Goal: Task Accomplishment & Management: Manage account settings

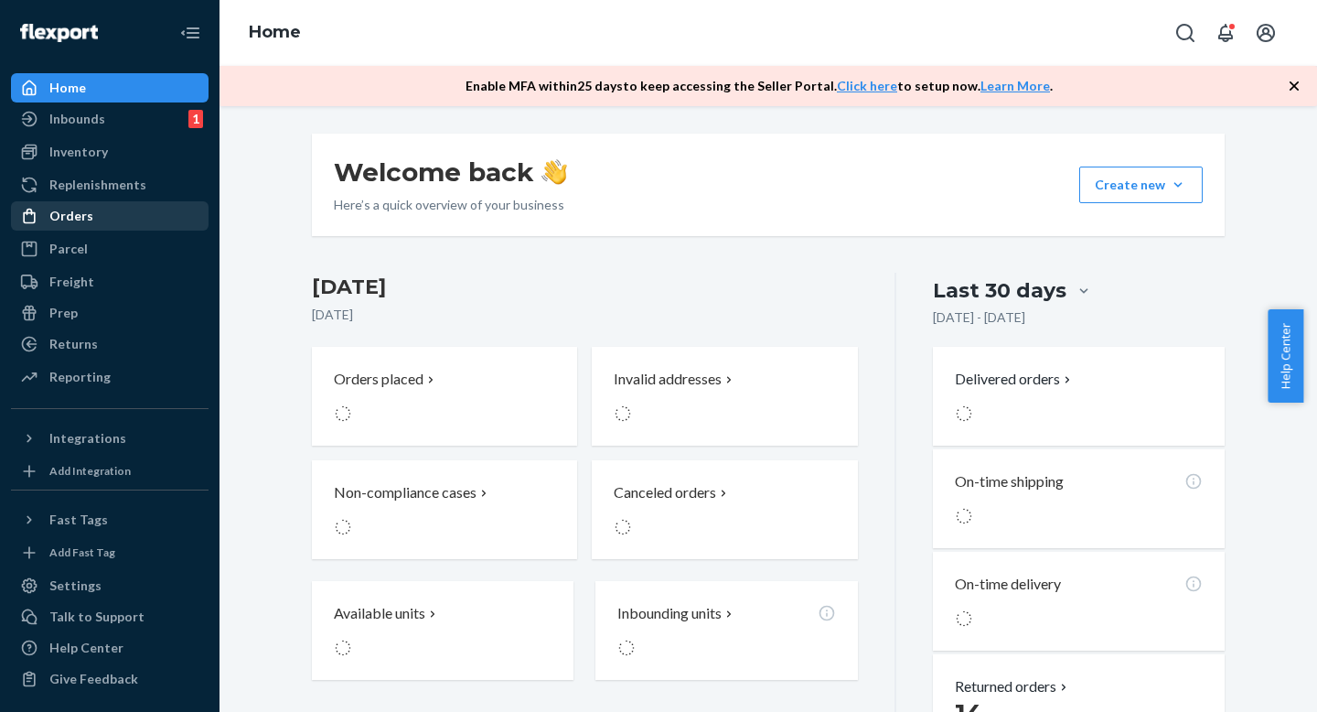
click at [82, 217] on div "Orders" at bounding box center [71, 216] width 44 height 18
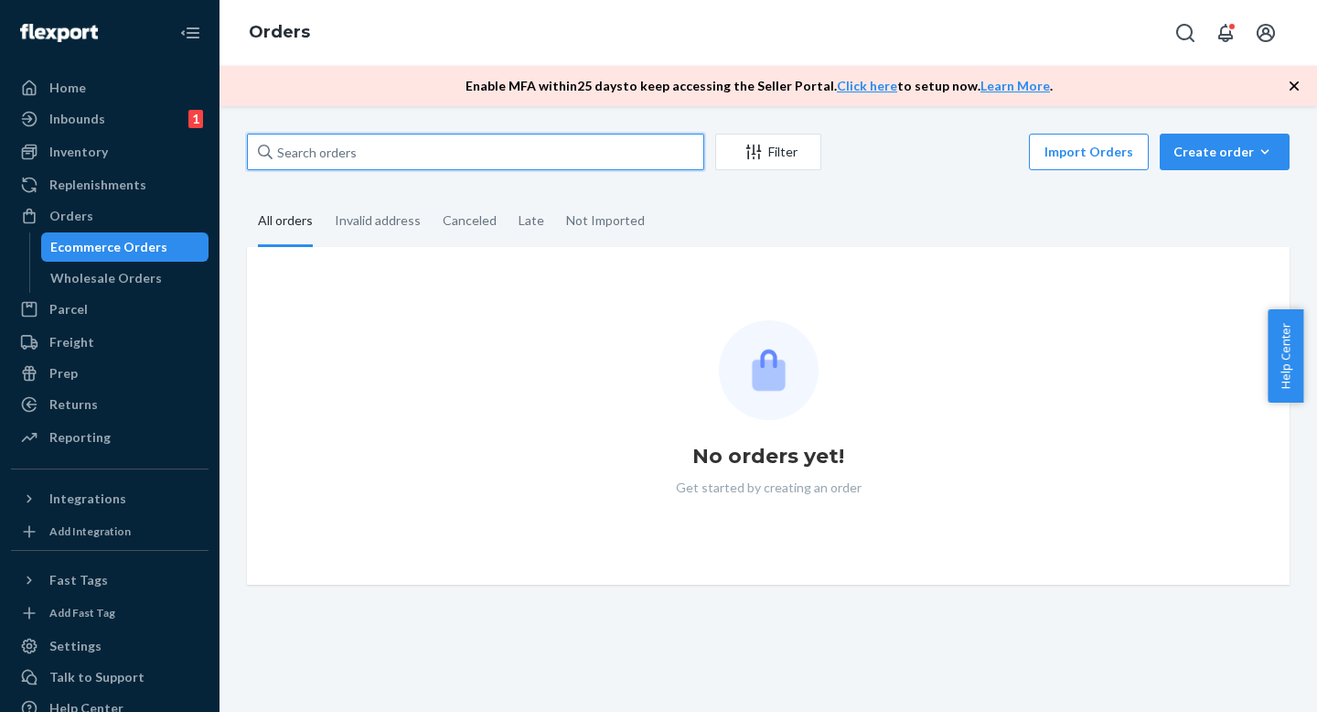
click at [451, 153] on input "text" at bounding box center [475, 152] width 457 height 37
paste input "R-UBBLF-RAINFOR-GRN-XL"
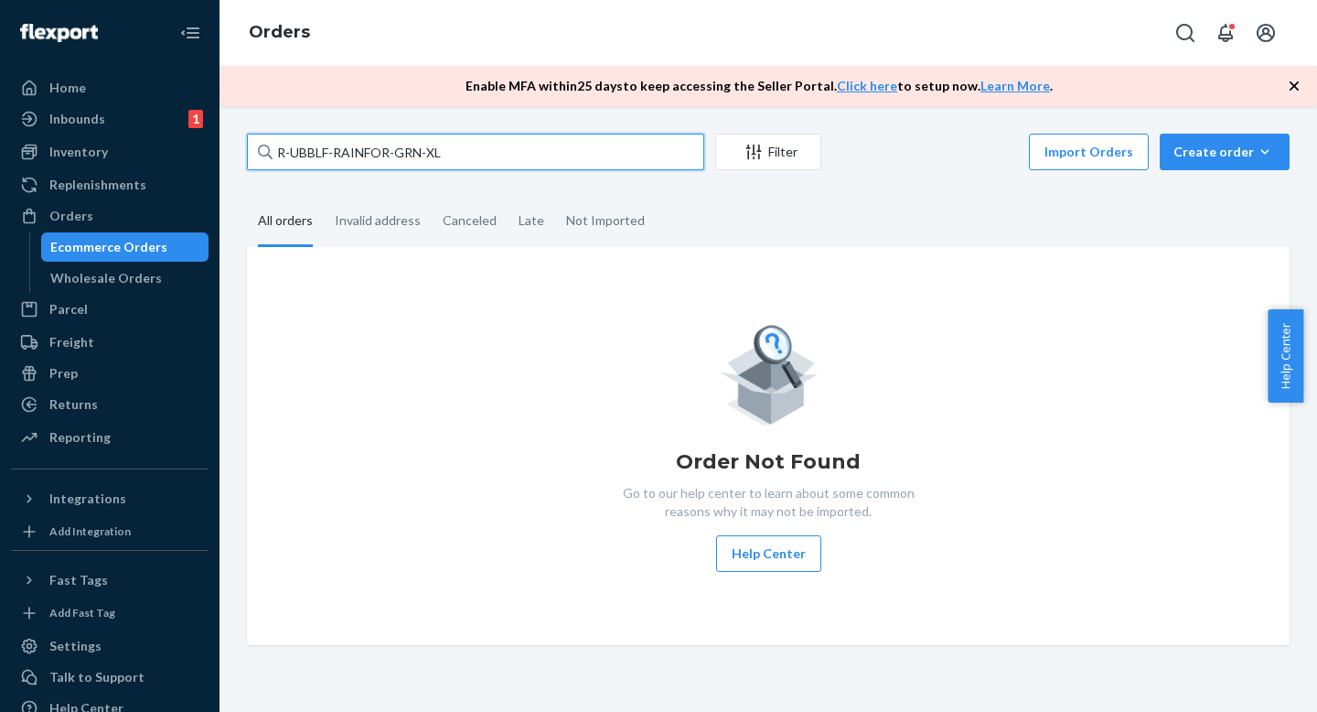
type input "R-UBBLF-RAINFOR-GRN-XL"
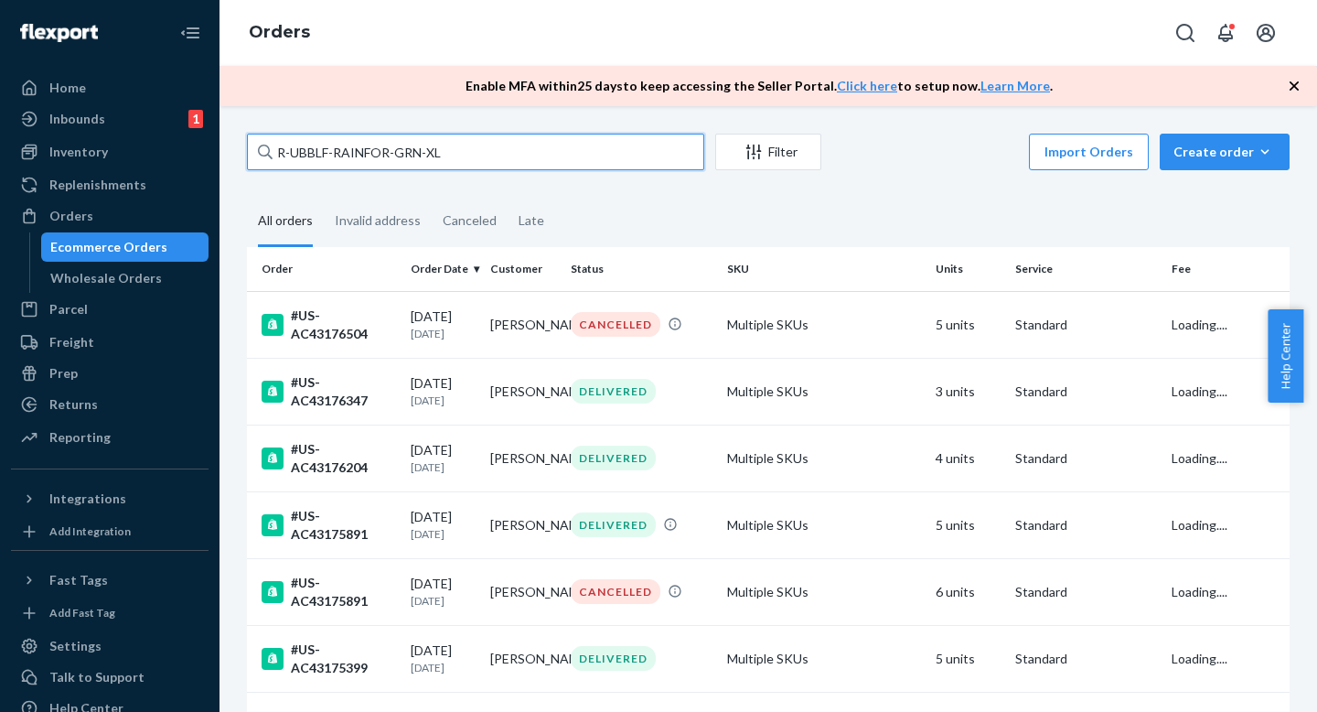
click at [473, 158] on input "R-UBBLF-RAINFOR-GRN-XL" at bounding box center [475, 152] width 457 height 37
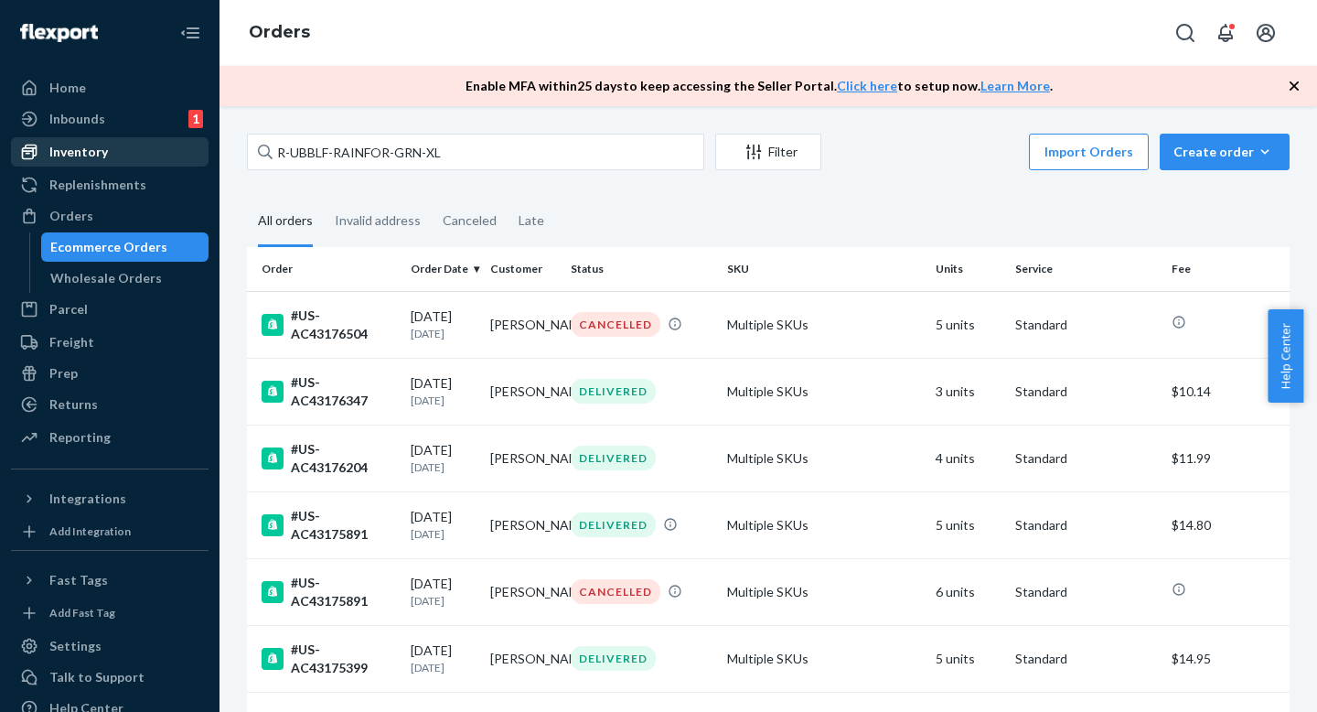
click at [92, 149] on div "Inventory" at bounding box center [78, 152] width 59 height 18
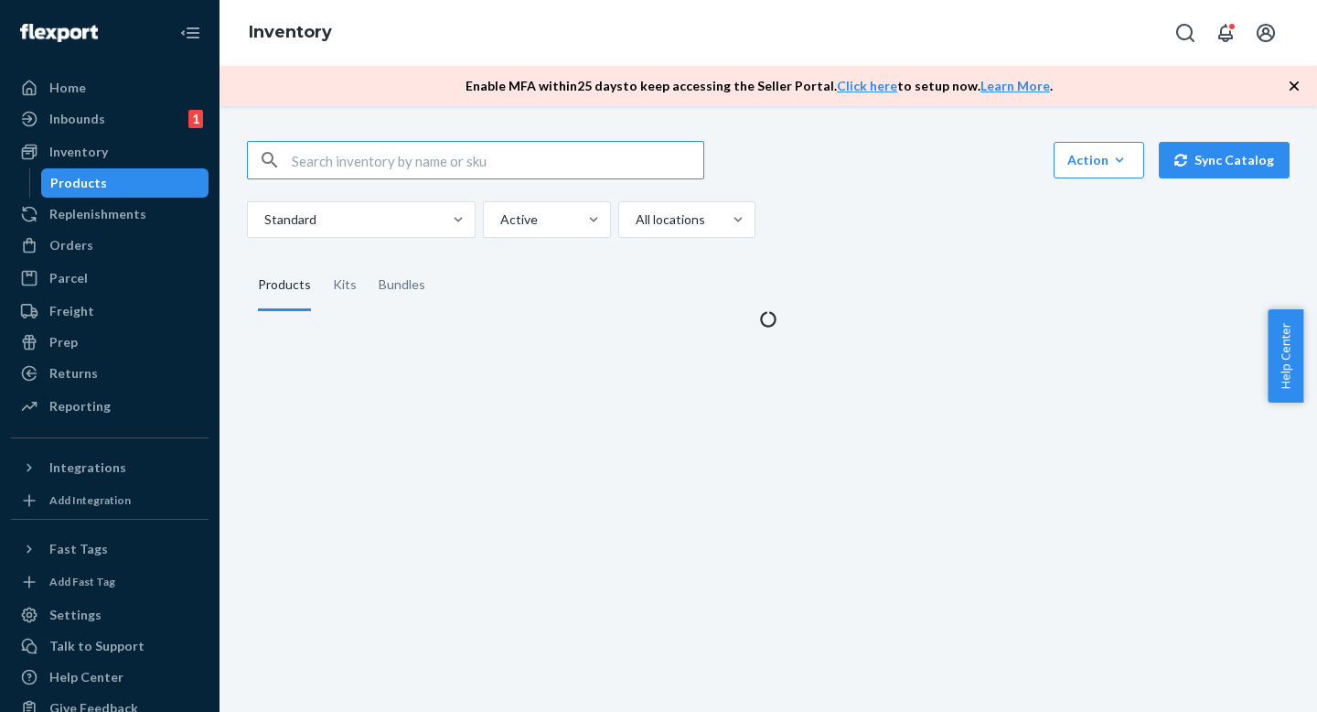
click at [356, 172] on input "text" at bounding box center [498, 160] width 412 height 37
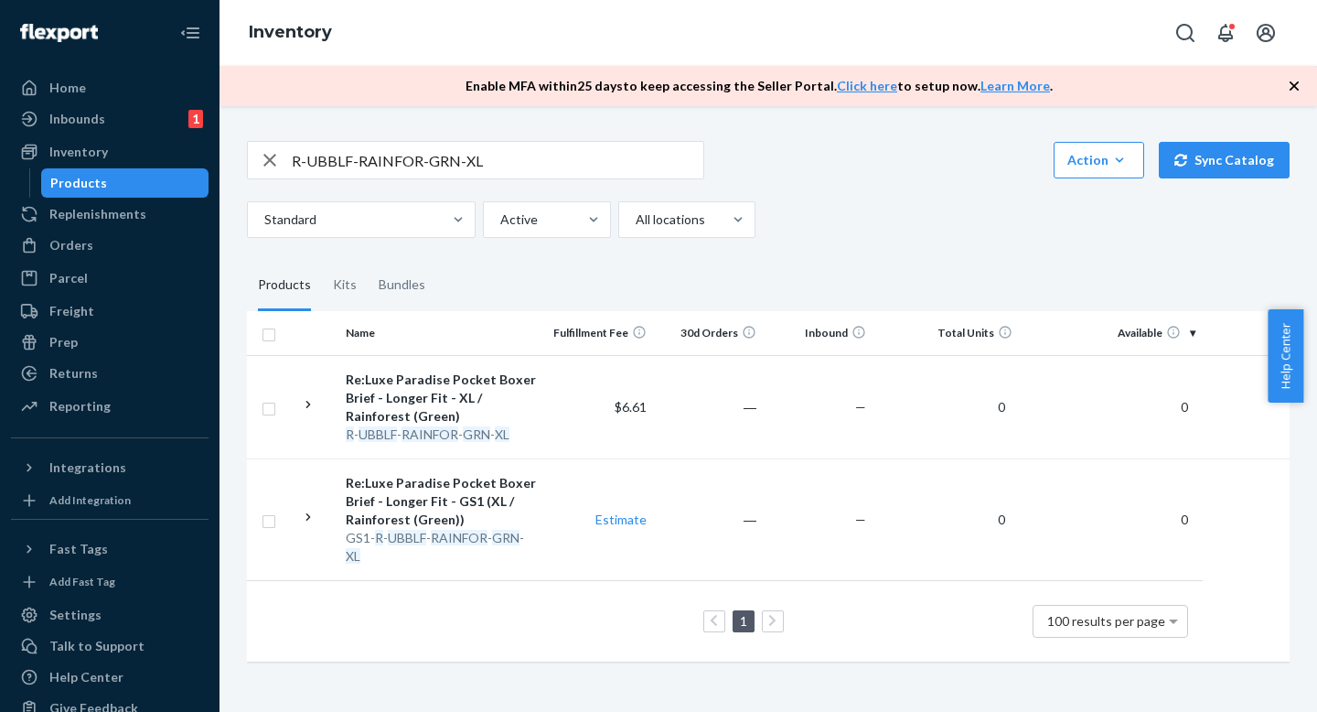
click at [485, 155] on input "R-UBBLF-RAINFOR-GRN-XL" at bounding box center [498, 160] width 412 height 37
paste input "BLACK"
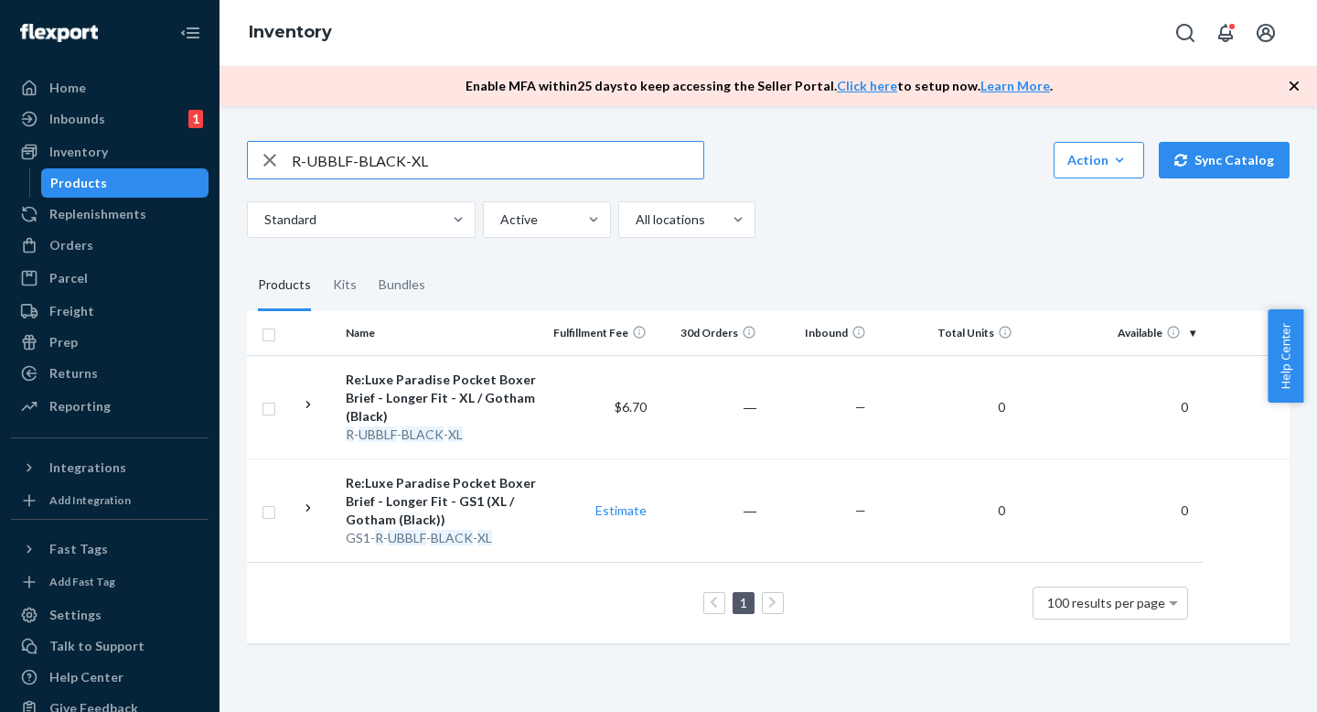
click at [439, 171] on input "R-UBBLF-BLACK-XL" at bounding box center [498, 160] width 412 height 37
paste input "BF-RAINFOREST-"
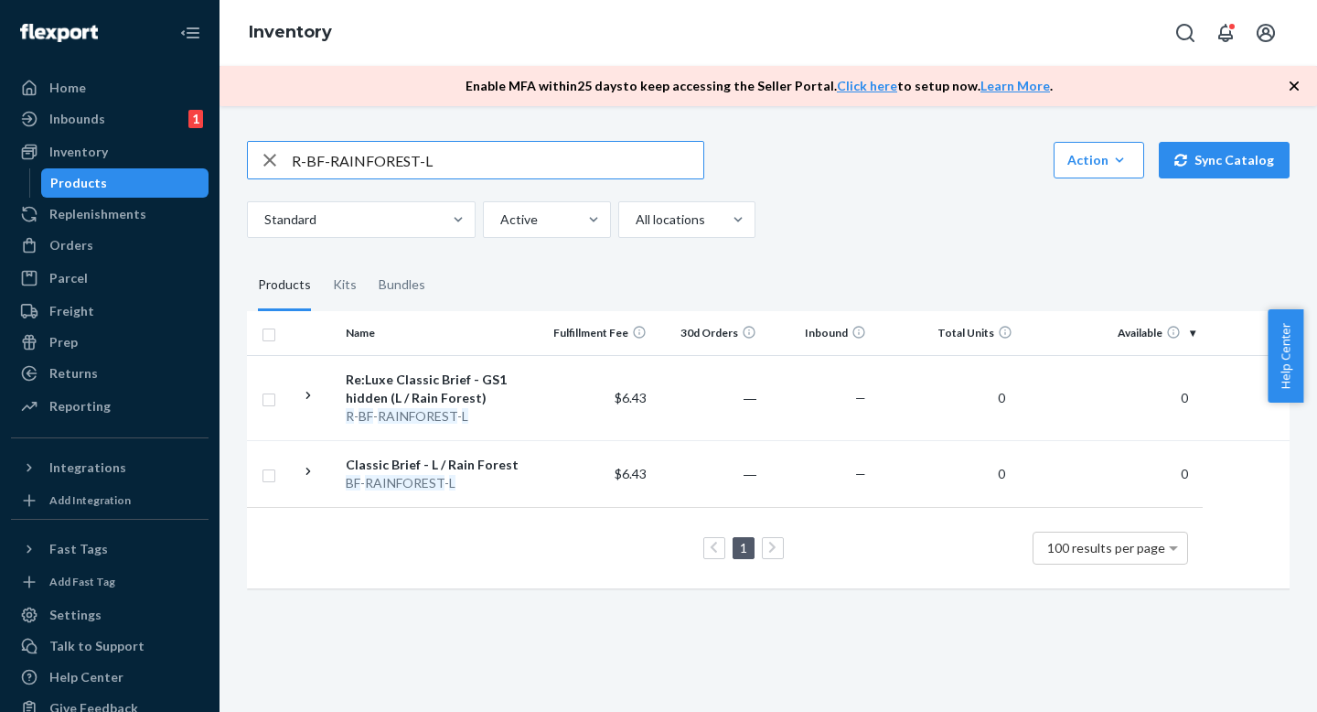
click at [526, 154] on input "R-BF-RAINFOREST-L" at bounding box center [498, 160] width 412 height 37
click at [445, 159] on input "R-BF-RAINFOREST-L" at bounding box center [498, 160] width 412 height 37
paste input "BRIGHTNAVY-X"
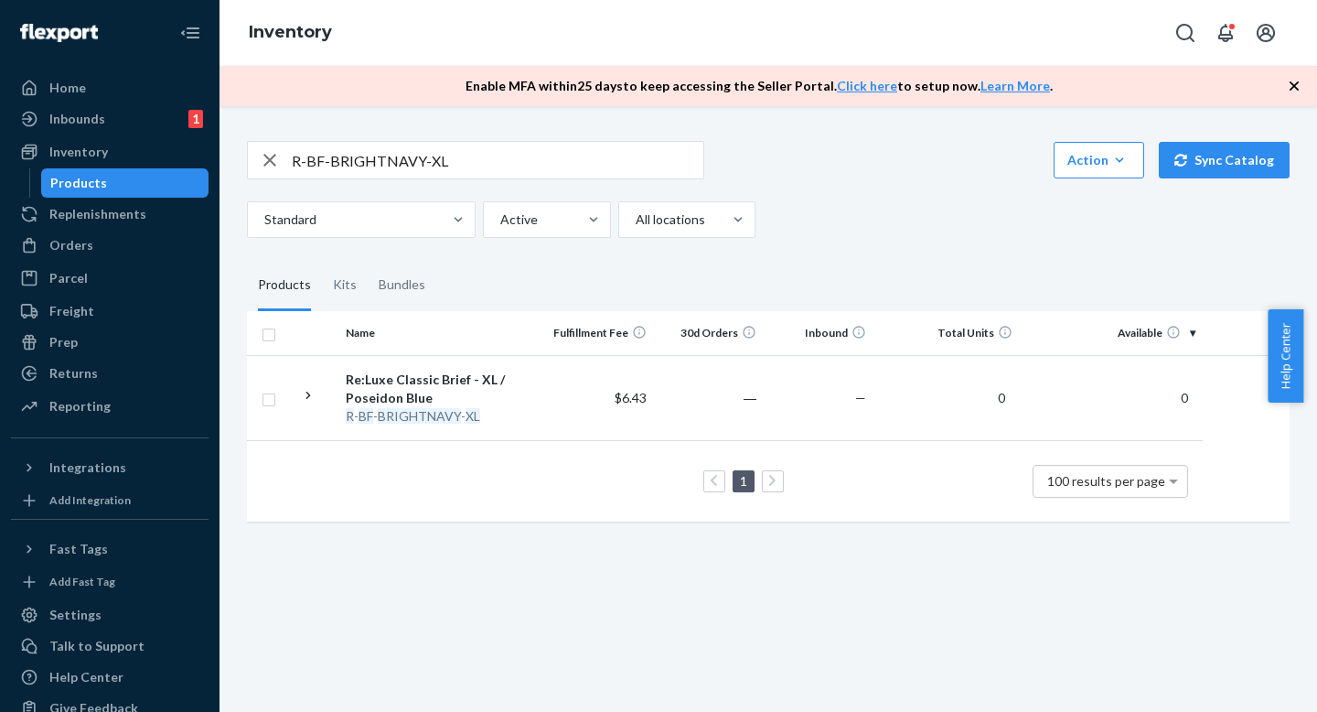
click at [446, 168] on input "R-BF-BRIGHTNAVY-XL" at bounding box center [498, 160] width 412 height 37
paste input "DS2-T-LIGHTBLUE-L"
paste input "text"
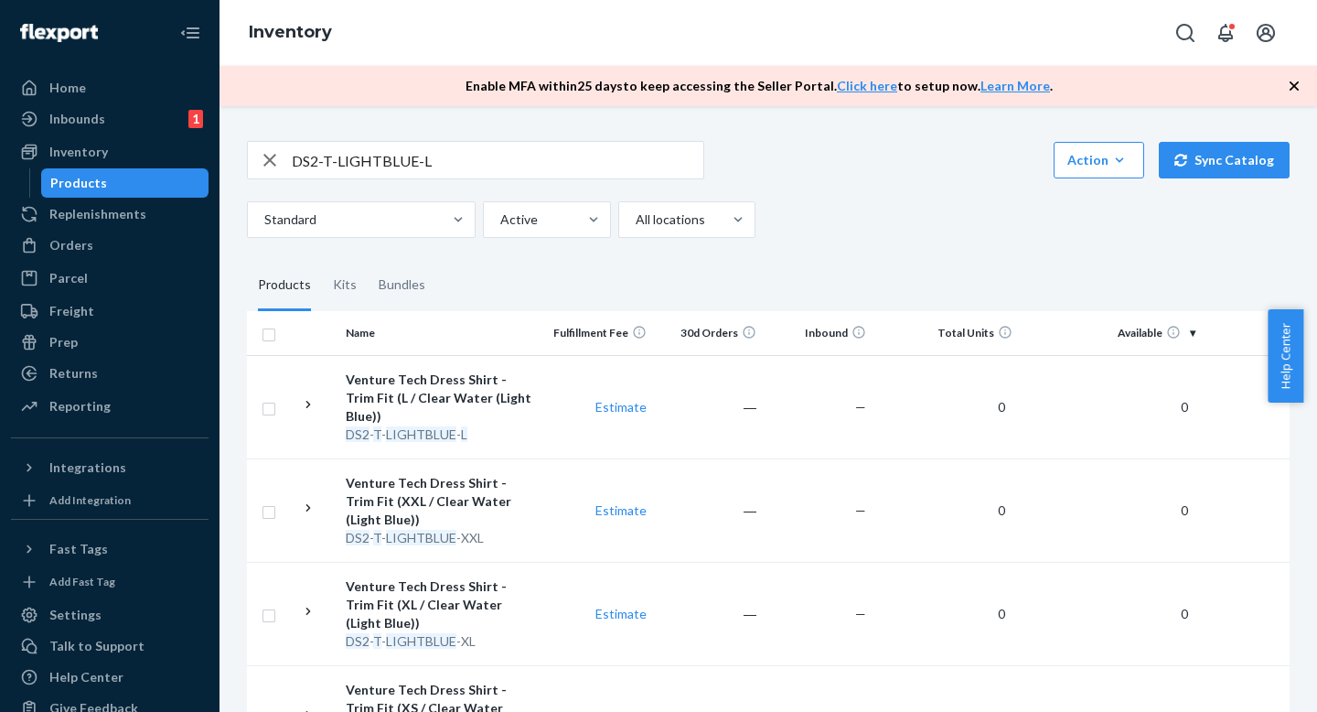
click at [540, 175] on input "DS2-T-LIGHTBLUE-L" at bounding box center [498, 160] width 412 height 37
drag, startPoint x: 942, startPoint y: 253, endPoint x: 926, endPoint y: 214, distance: 42.6
click at [939, 249] on div "DS2-T-LIGHTBLUE-L Action Create product Create kit or bundle Bulk create produc…" at bounding box center [768, 597] width 1070 height 956
click at [411, 155] on input "DS2-T-LIGHTBLUE-L" at bounding box center [498, 160] width 412 height 37
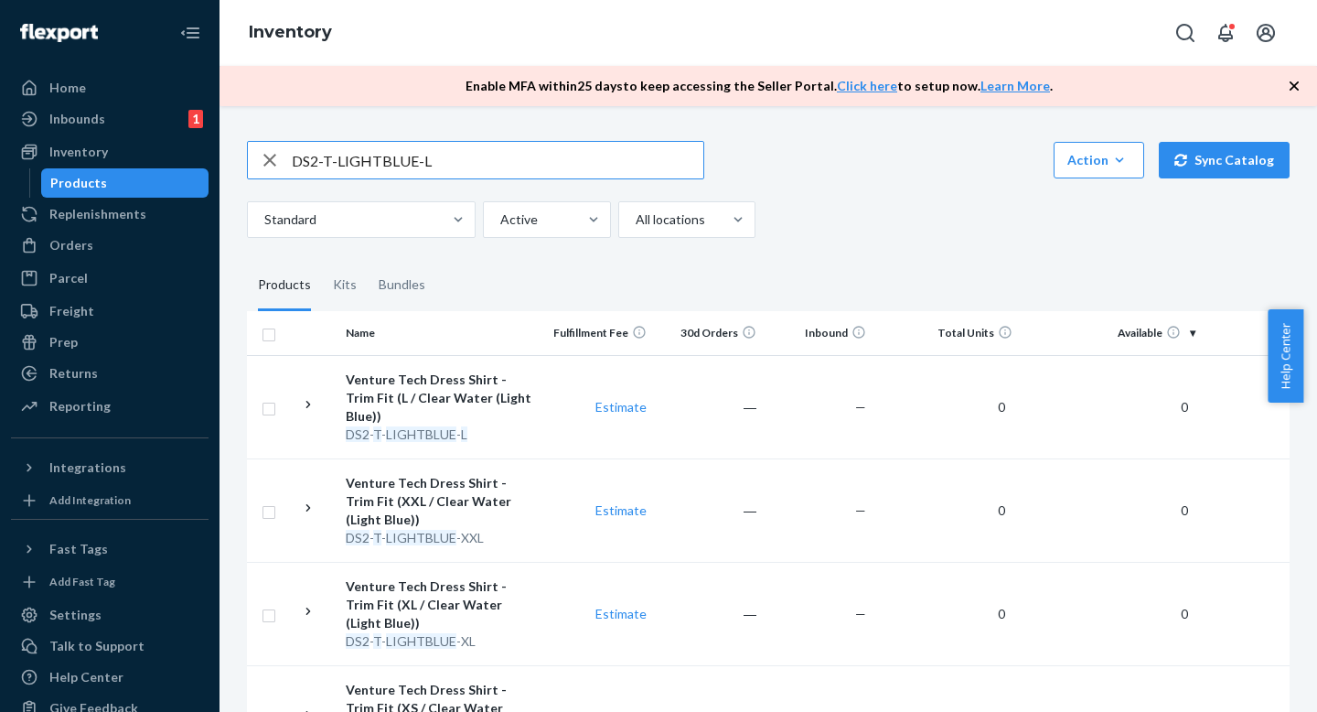
click at [411, 155] on input "DS2-T-LIGHTBLUE-L" at bounding box center [498, 160] width 412 height 37
paste input "R-BF-RAINFOREST-M"
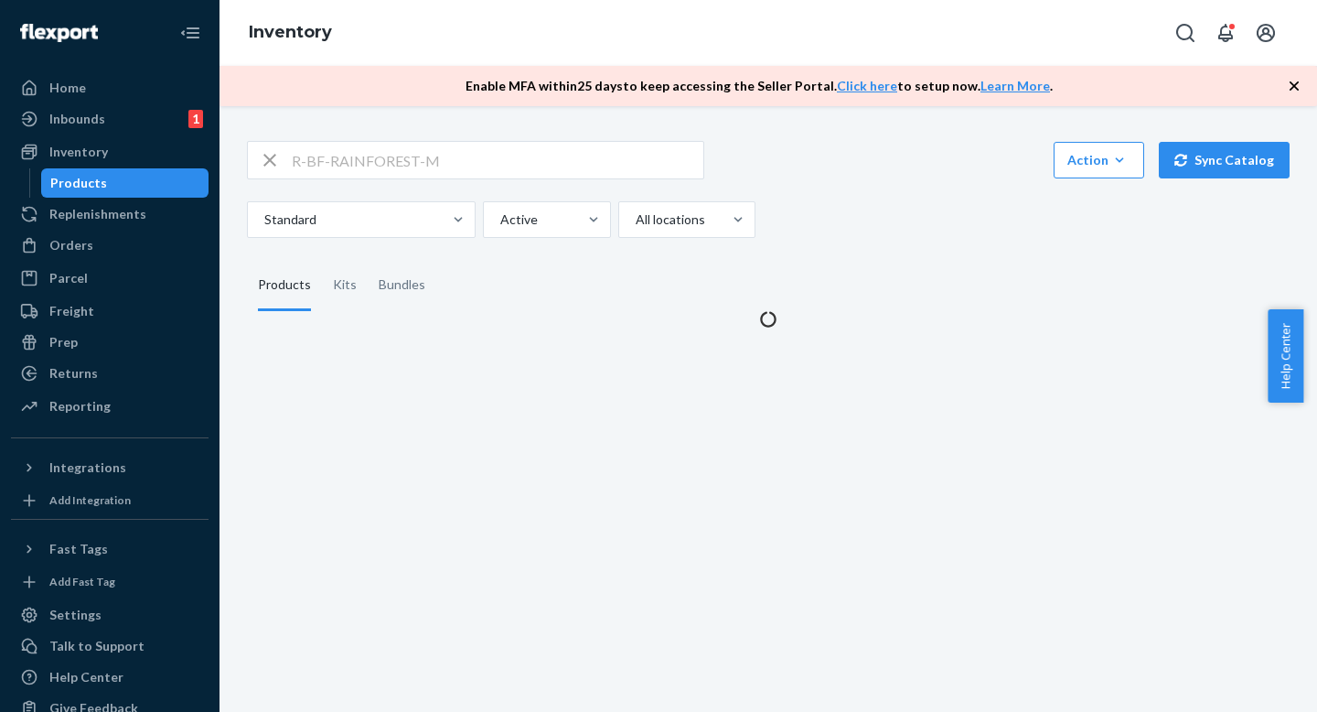
click at [879, 212] on div "Standard Active All locations" at bounding box center [761, 219] width 1029 height 37
click at [879, 194] on div "R-BF-RAINFOREST-M Action Create product Create kit or bundle Bulk create produc…" at bounding box center [768, 189] width 1043 height 97
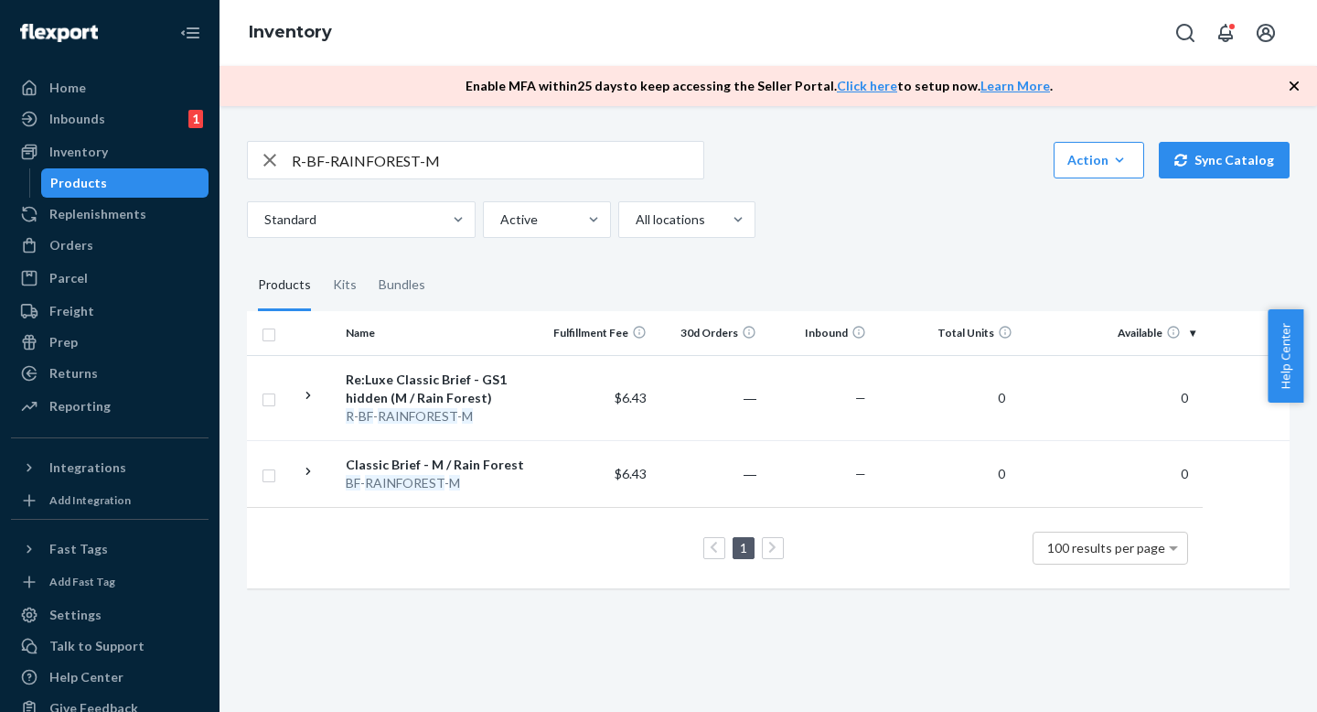
click at [942, 234] on div "Standard Active All locations" at bounding box center [761, 219] width 1029 height 37
click at [944, 207] on div "Standard Active All locations" at bounding box center [761, 219] width 1029 height 37
click at [1298, 87] on icon "button" at bounding box center [1294, 86] width 18 height 18
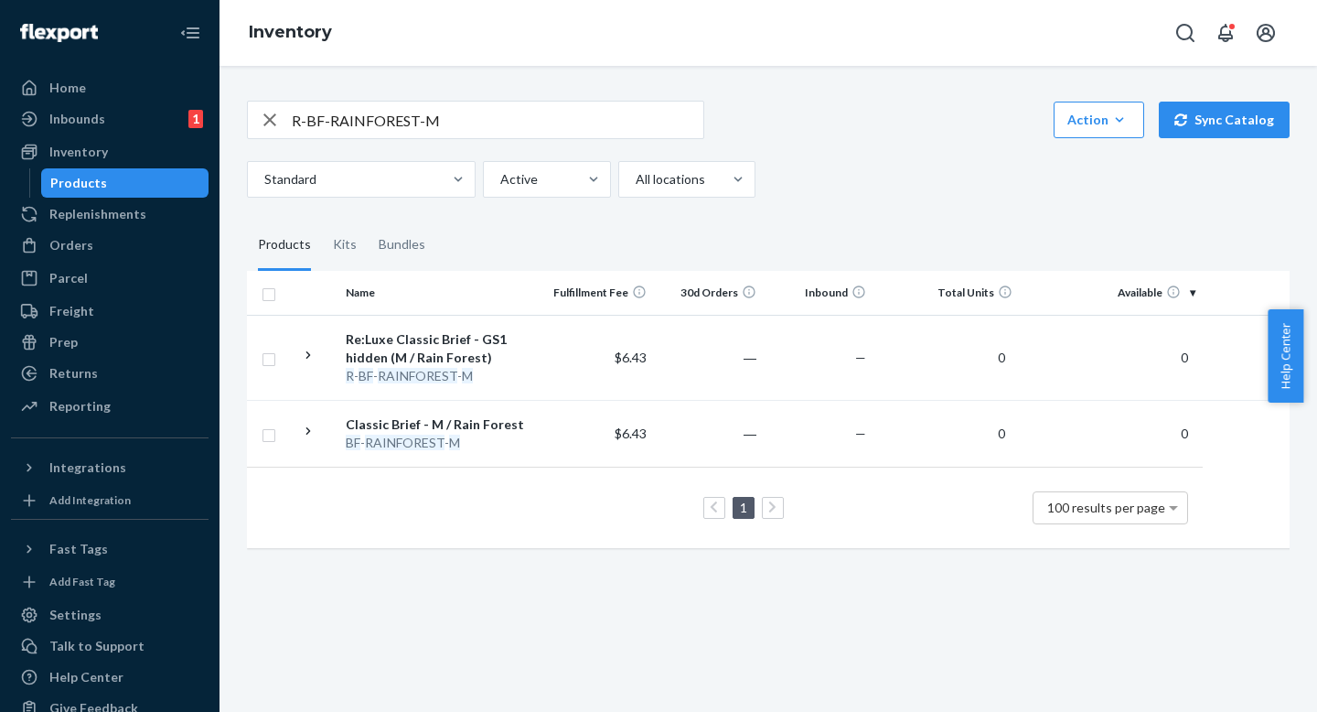
drag, startPoint x: 958, startPoint y: 250, endPoint x: 958, endPoint y: 238, distance: 11.9
click at [958, 247] on fieldset "Products Kits Bundles" at bounding box center [768, 244] width 1043 height 51
click at [960, 204] on div "R-BF-RAINFOREST-M Action Create product Create kit or bundle Bulk create produc…" at bounding box center [768, 322] width 1070 height 487
drag, startPoint x: 966, startPoint y: 222, endPoint x: 963, endPoint y: 200, distance: 22.1
click at [967, 219] on fieldset "Products Kits Bundles" at bounding box center [768, 244] width 1043 height 51
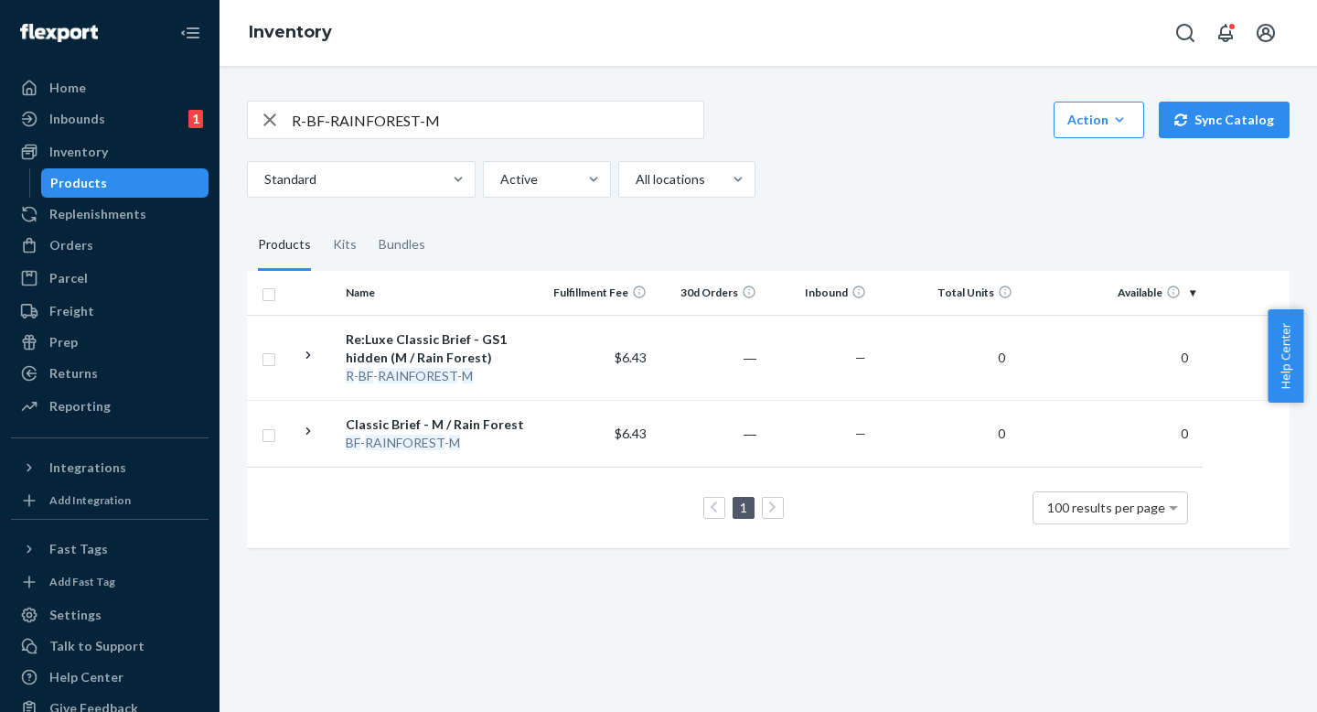
click at [964, 200] on div "R-BF-RAINFOREST-M Action Create product Create kit or bundle Bulk create produc…" at bounding box center [768, 322] width 1070 height 487
click at [449, 110] on input "R-BF-RAINFOREST-M" at bounding box center [498, 120] width 412 height 37
paste input "TAF-BLACK-XL"
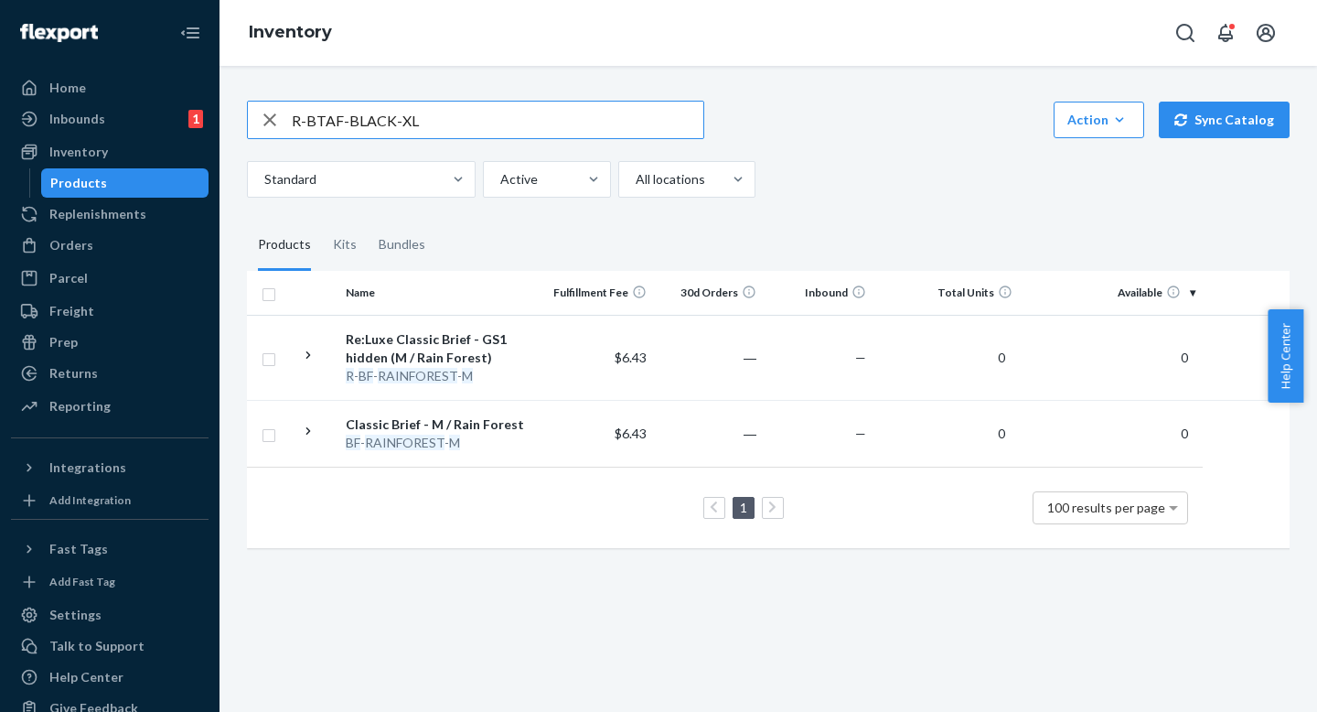
type input "R-BTAF-BLACK-XL"
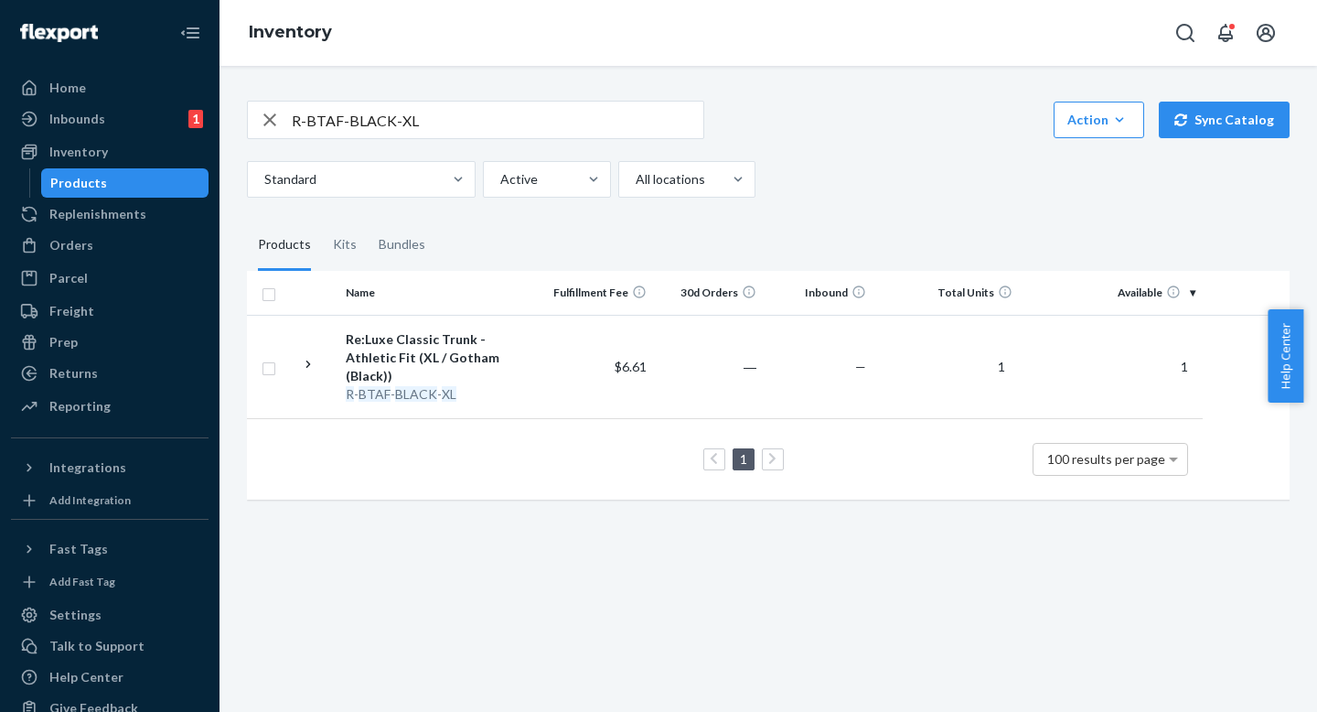
click at [972, 172] on div "Standard Active All locations" at bounding box center [761, 179] width 1029 height 37
